Goal: Task Accomplishment & Management: Manage account settings

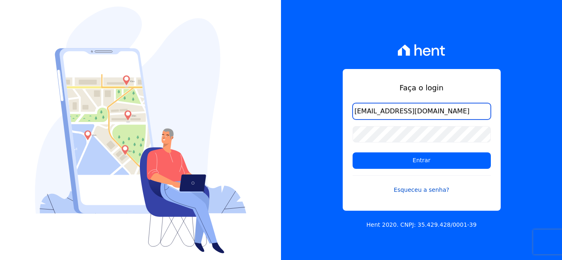
type input "anderson_oler@hotmail.com"
click at [436, 191] on link "Esqueceu a senha?" at bounding box center [422, 185] width 138 height 19
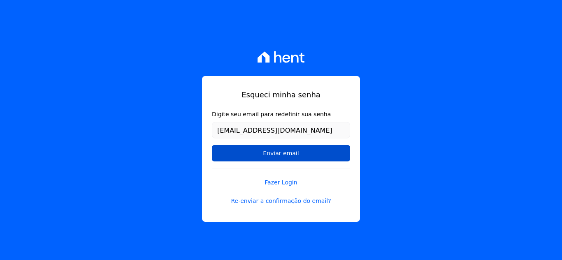
type input "[EMAIL_ADDRESS][DOMAIN_NAME]"
click at [276, 155] on input "Enviar email" at bounding box center [281, 153] width 138 height 16
click at [291, 152] on input "Enviar email" at bounding box center [281, 153] width 138 height 16
click at [274, 151] on input "Enviar email" at bounding box center [281, 153] width 138 height 16
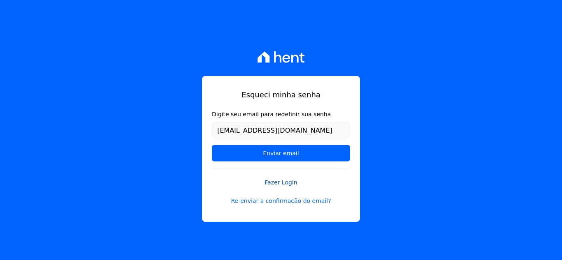
click at [278, 181] on link "Fazer Login" at bounding box center [281, 177] width 138 height 19
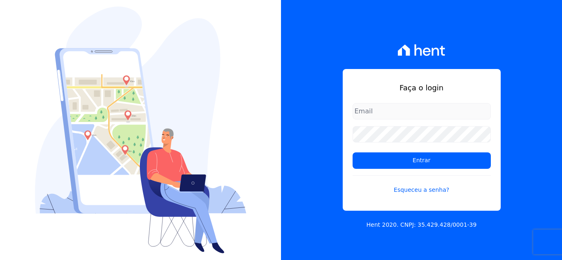
click at [264, 135] on div at bounding box center [140, 130] width 281 height 260
click at [388, 108] on input "email" at bounding box center [422, 111] width 138 height 16
type input "[EMAIL_ADDRESS][DOMAIN_NAME]"
click at [366, 171] on form "anderson_oler@hotmail.com Entrar Esqueceu a senha?" at bounding box center [422, 153] width 138 height 101
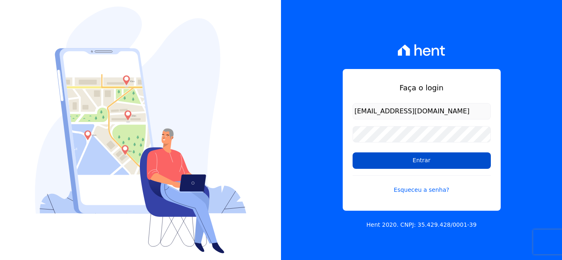
click at [371, 162] on input "Entrar" at bounding box center [422, 161] width 138 height 16
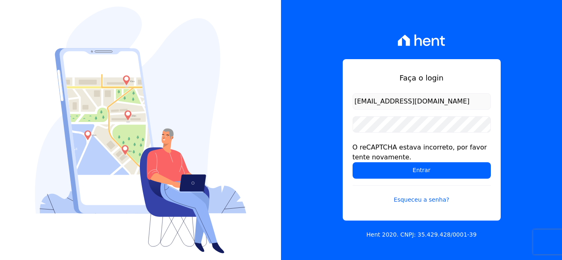
click at [297, 166] on div "Faça o login 0anderson_oler@hotmail.com O reCAPTCHA estava incorreto, por favor…" at bounding box center [421, 130] width 281 height 260
click at [358, 99] on input "0anderson_oler@hotmail.com" at bounding box center [422, 101] width 138 height 16
type input "[EMAIL_ADDRESS][DOMAIN_NAME]"
click at [432, 200] on link "Esqueceu a senha?" at bounding box center [422, 195] width 138 height 19
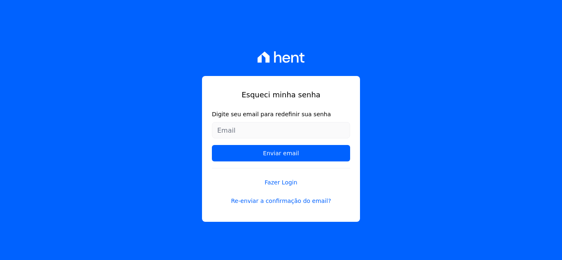
click at [279, 125] on input "Digite seu email para redefinir sua senha" at bounding box center [281, 130] width 138 height 16
type input "[EMAIL_ADDRESS][DOMAIN_NAME]"
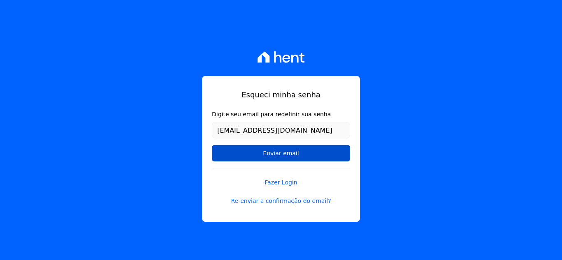
click at [279, 153] on input "Enviar email" at bounding box center [281, 153] width 138 height 16
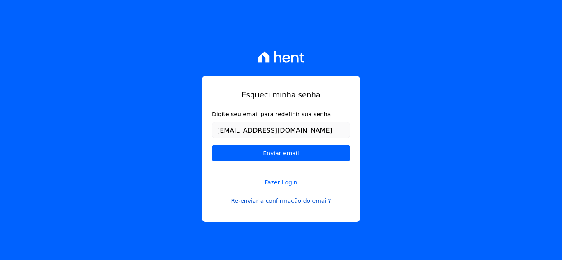
click at [276, 203] on link "Re-enviar a confirmação do email?" at bounding box center [281, 201] width 138 height 9
